Goal: Information Seeking & Learning: Understand process/instructions

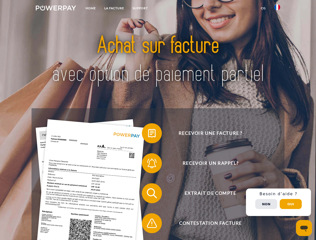
click at [56, 9] on img at bounding box center [56, 8] width 40 height 5
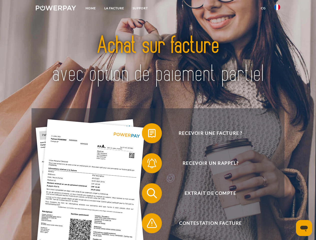
click at [278, 9] on img at bounding box center [278, 7] width 6 height 6
click at [264, 8] on link "CG" at bounding box center [263, 8] width 13 height 9
click at [148, 135] on span at bounding box center [144, 133] width 25 height 25
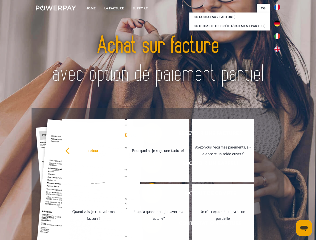
click at [125, 195] on link "Quand vais-je recevoir ma facture?" at bounding box center [93, 215] width 62 height 63
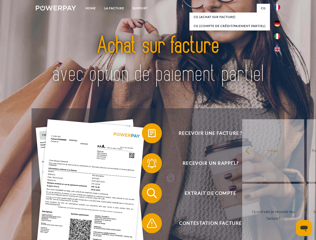
click at [148, 225] on span at bounding box center [144, 223] width 25 height 25
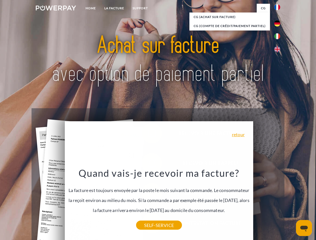
click at [279, 203] on div "Recevoir une facture ? Recevoir un rappel? Extrait de compte retour" at bounding box center [158, 208] width 253 height 200
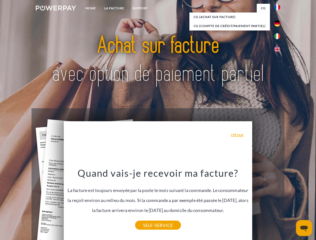
click at [267, 204] on span "Extrait de compte" at bounding box center [210, 194] width 123 height 20
click at [291, 204] on header "Home LA FACTURE Support" at bounding box center [158, 173] width 316 height 346
